Goal: Navigation & Orientation: Find specific page/section

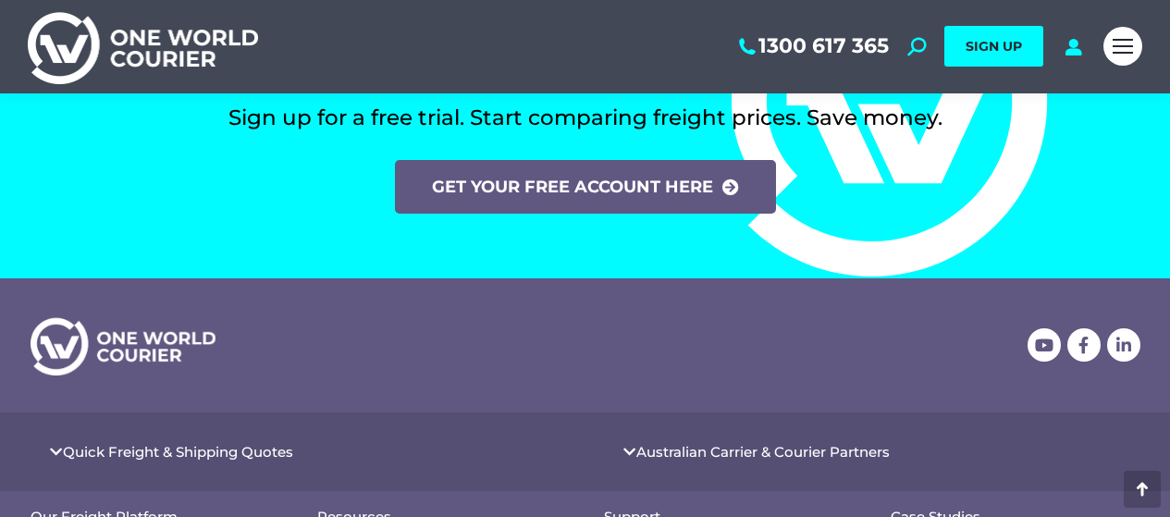
scroll to position [7559, 0]
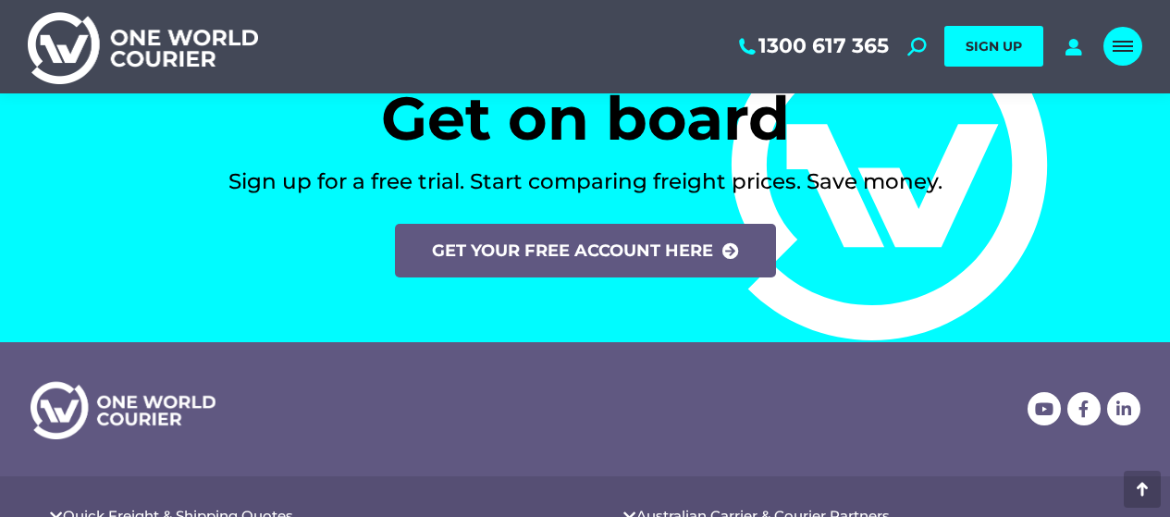
click at [1121, 58] on link "Mobile menu icon" at bounding box center [1122, 46] width 39 height 39
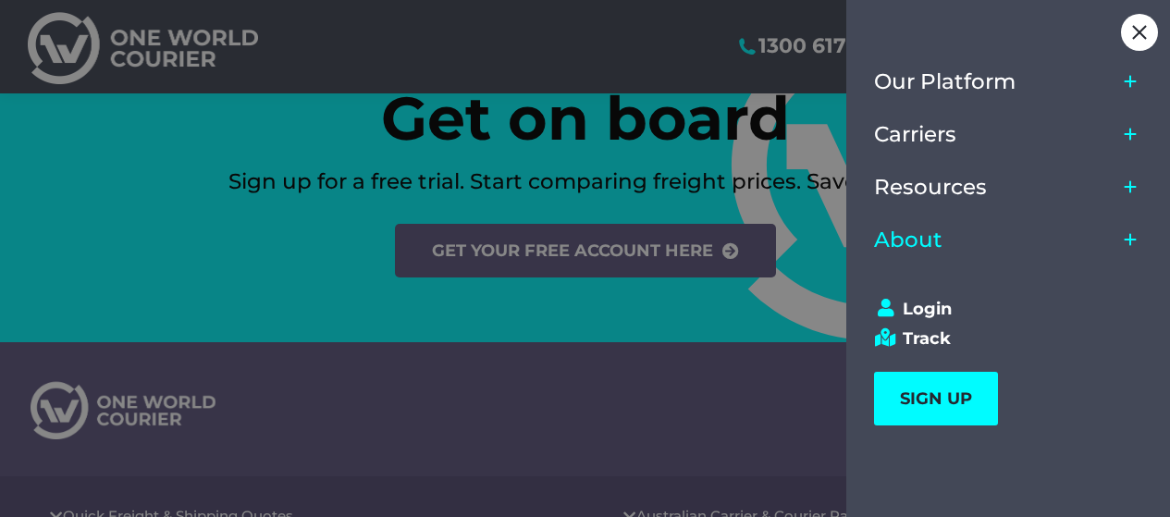
click at [963, 234] on link "About" at bounding box center [995, 240] width 242 height 53
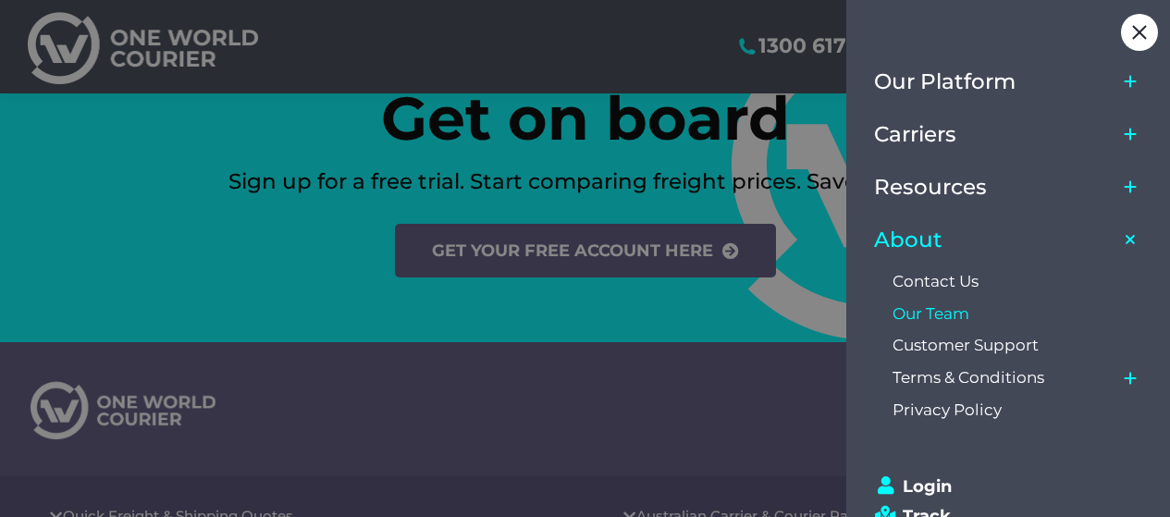
click at [911, 309] on span "Our Team" at bounding box center [930, 313] width 77 height 19
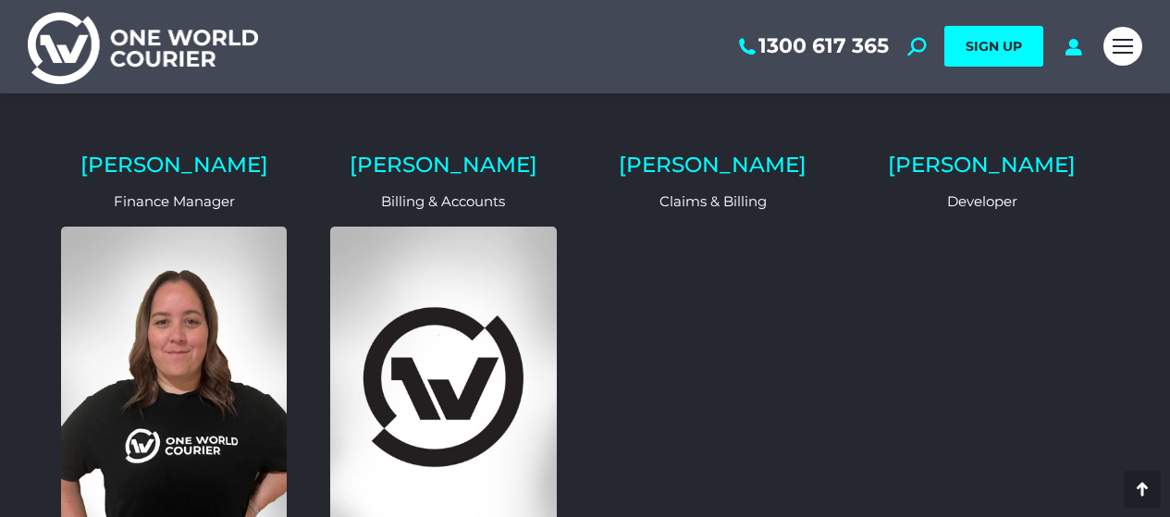
scroll to position [653, 0]
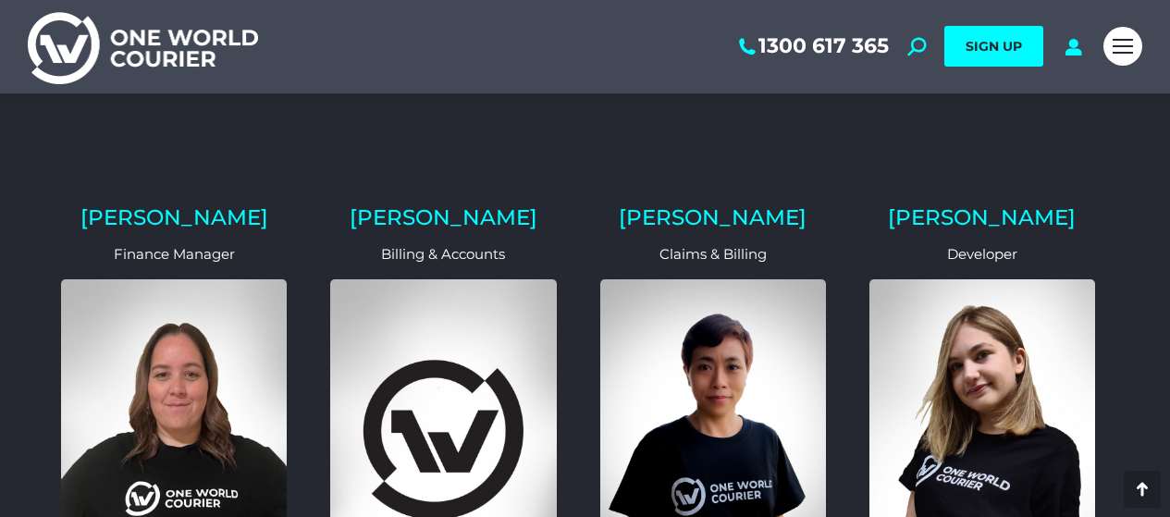
click at [167, 55] on img at bounding box center [143, 46] width 230 height 75
